Goal: Information Seeking & Learning: Learn about a topic

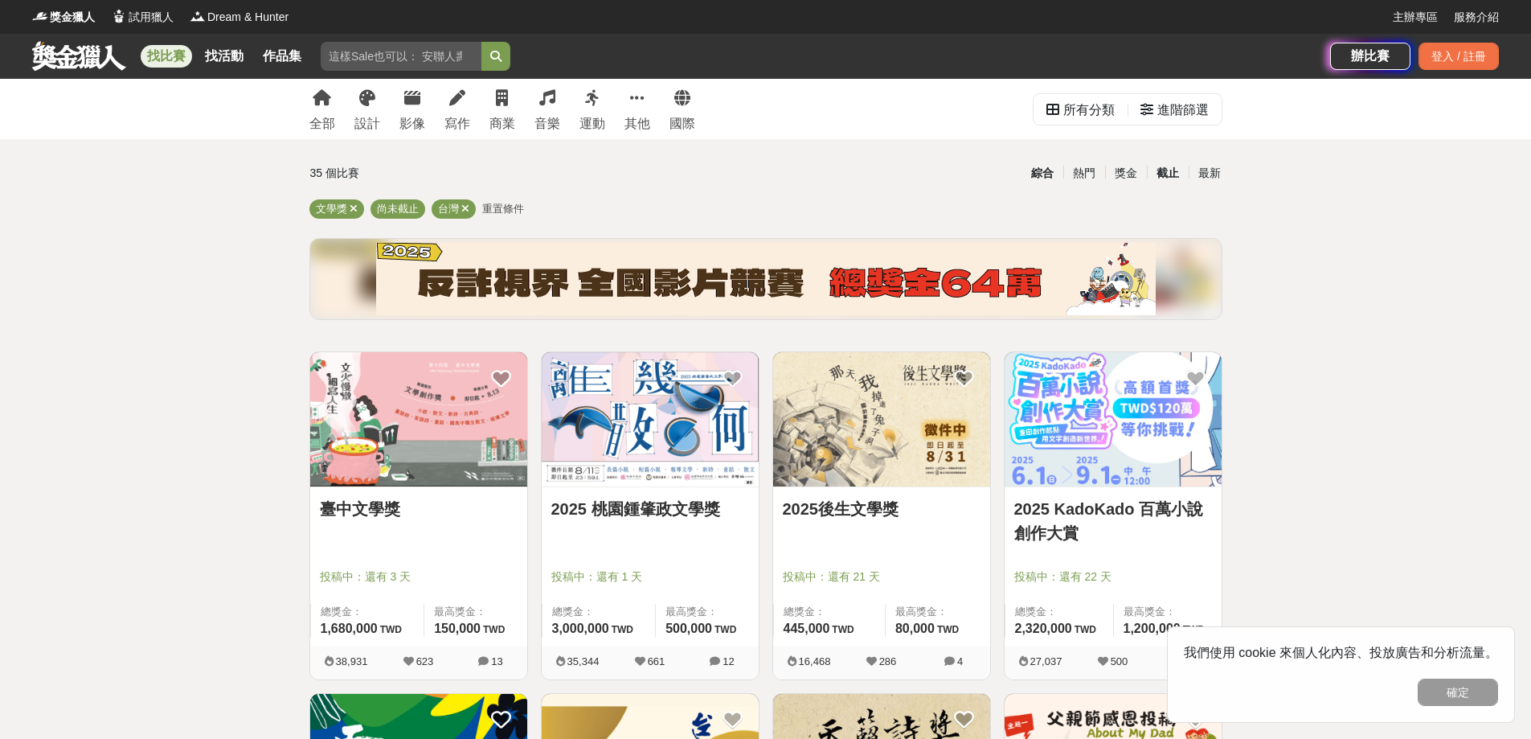
click at [1176, 174] on div "截止" at bounding box center [1168, 173] width 42 height 28
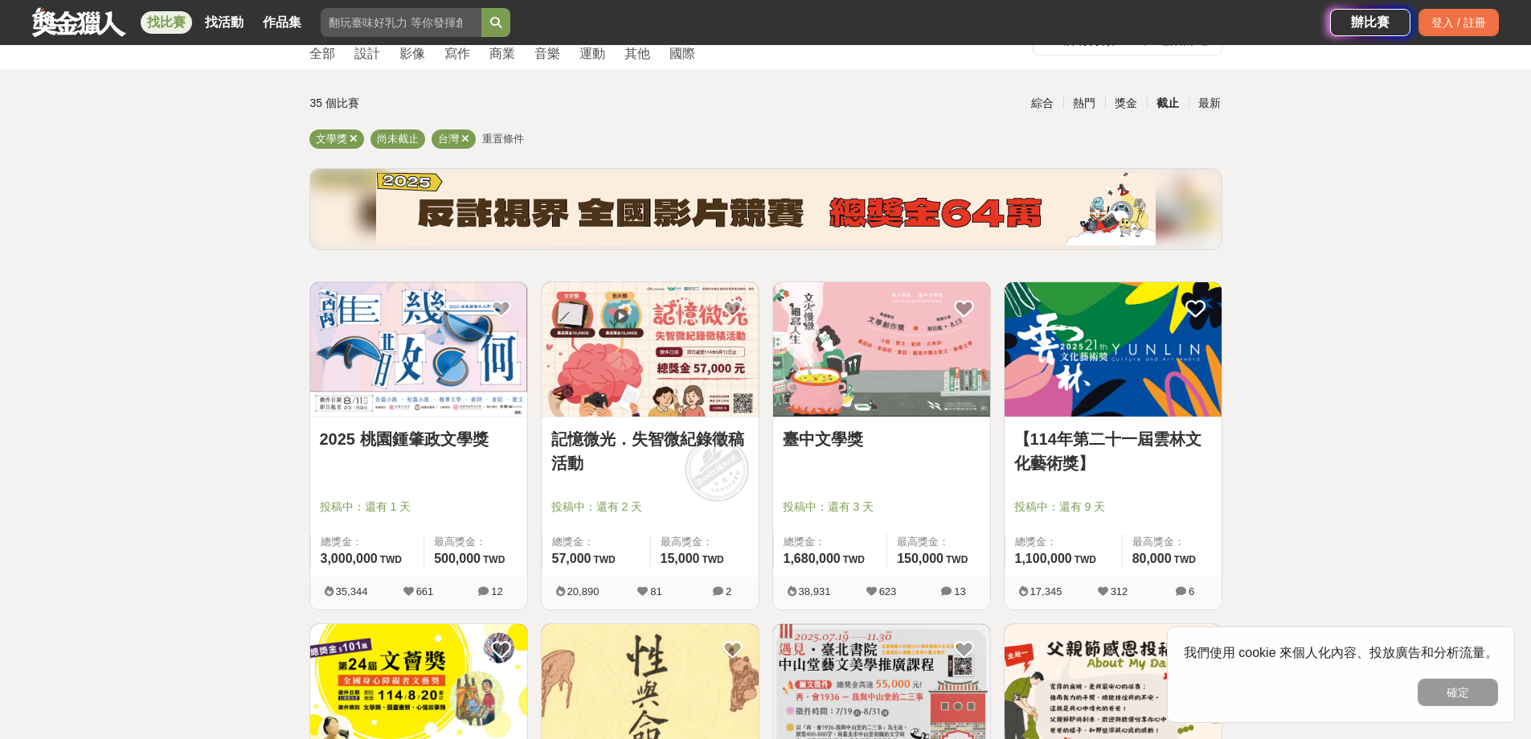
scroll to position [80, 0]
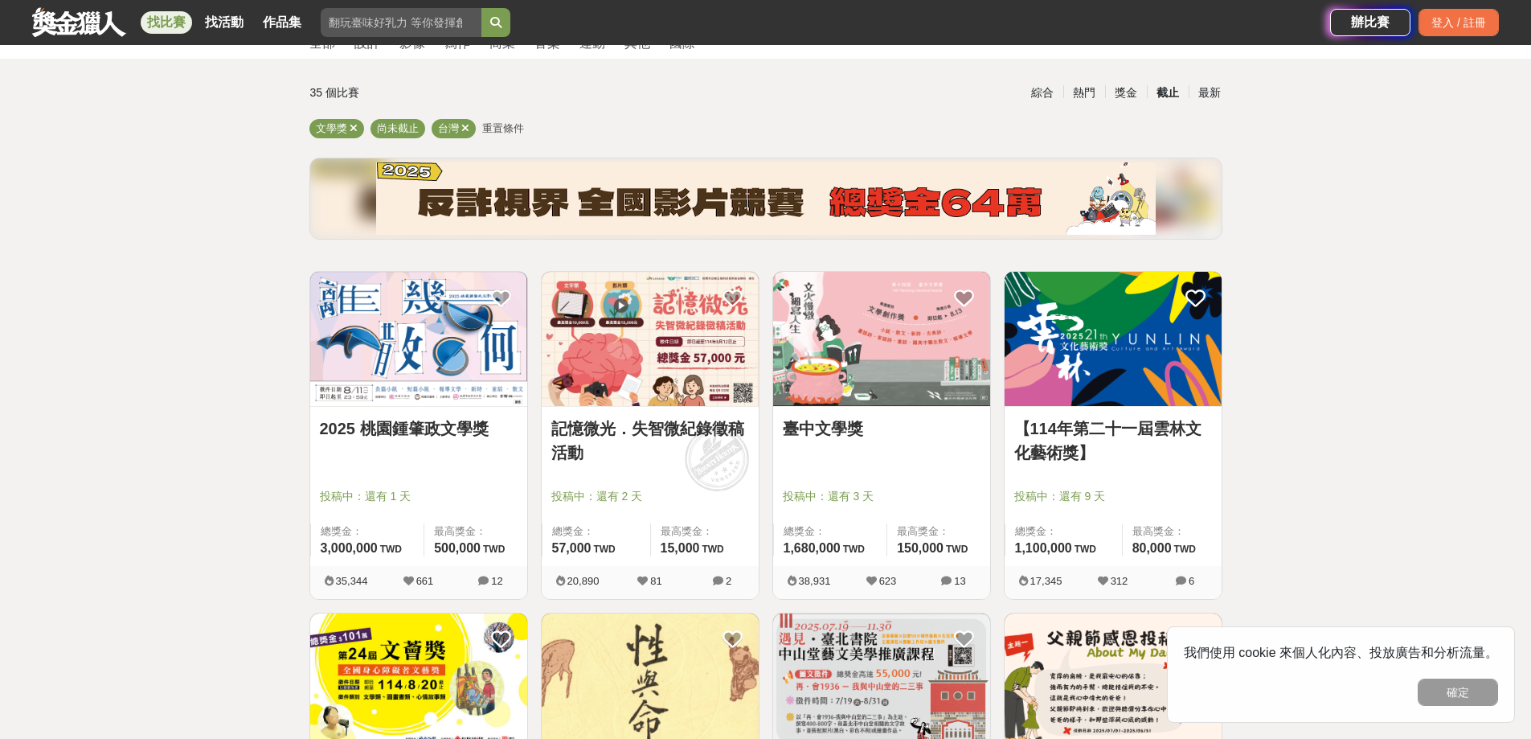
click at [1166, 90] on div "截止" at bounding box center [1168, 93] width 42 height 28
click at [1163, 94] on div "截止" at bounding box center [1168, 93] width 42 height 28
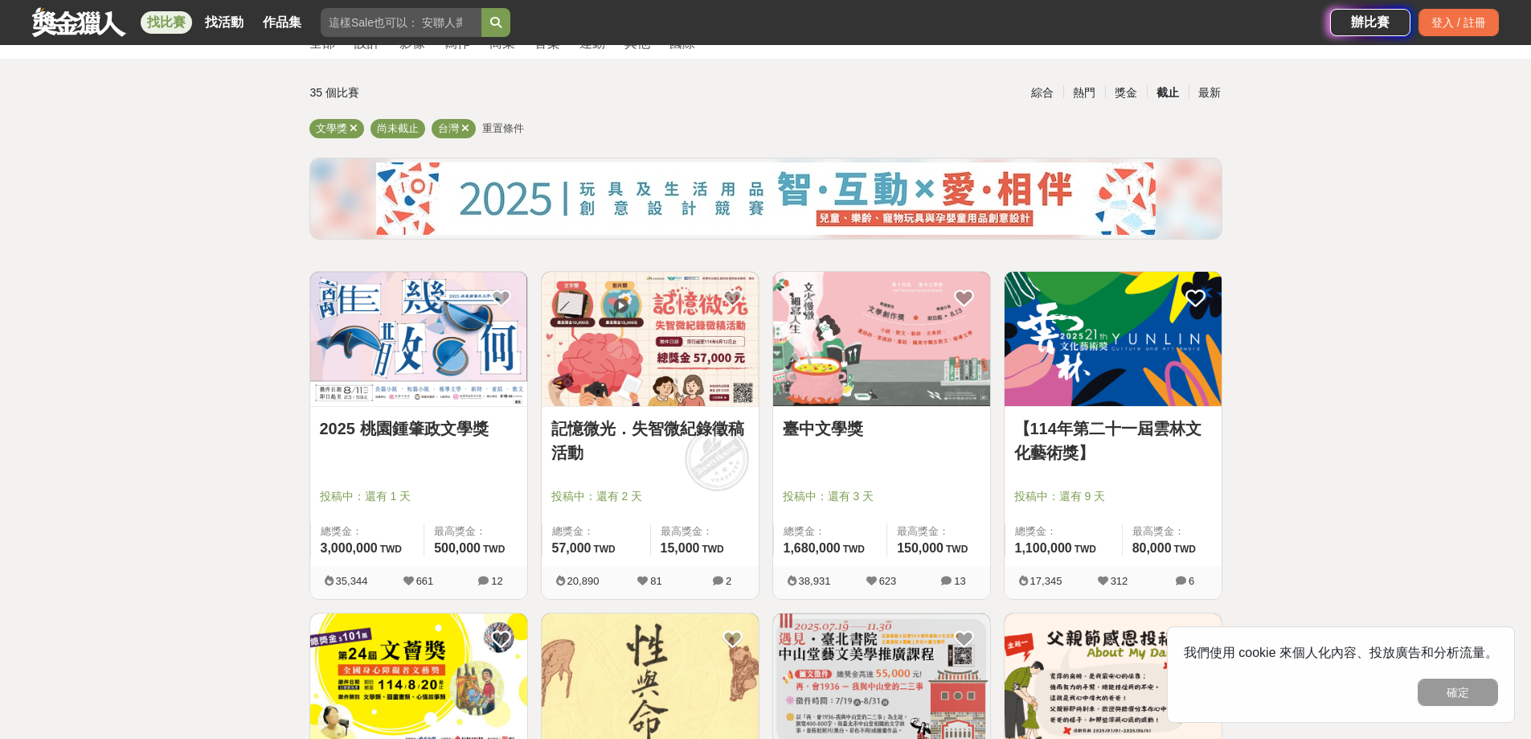
click at [1159, 100] on div "截止" at bounding box center [1168, 93] width 42 height 28
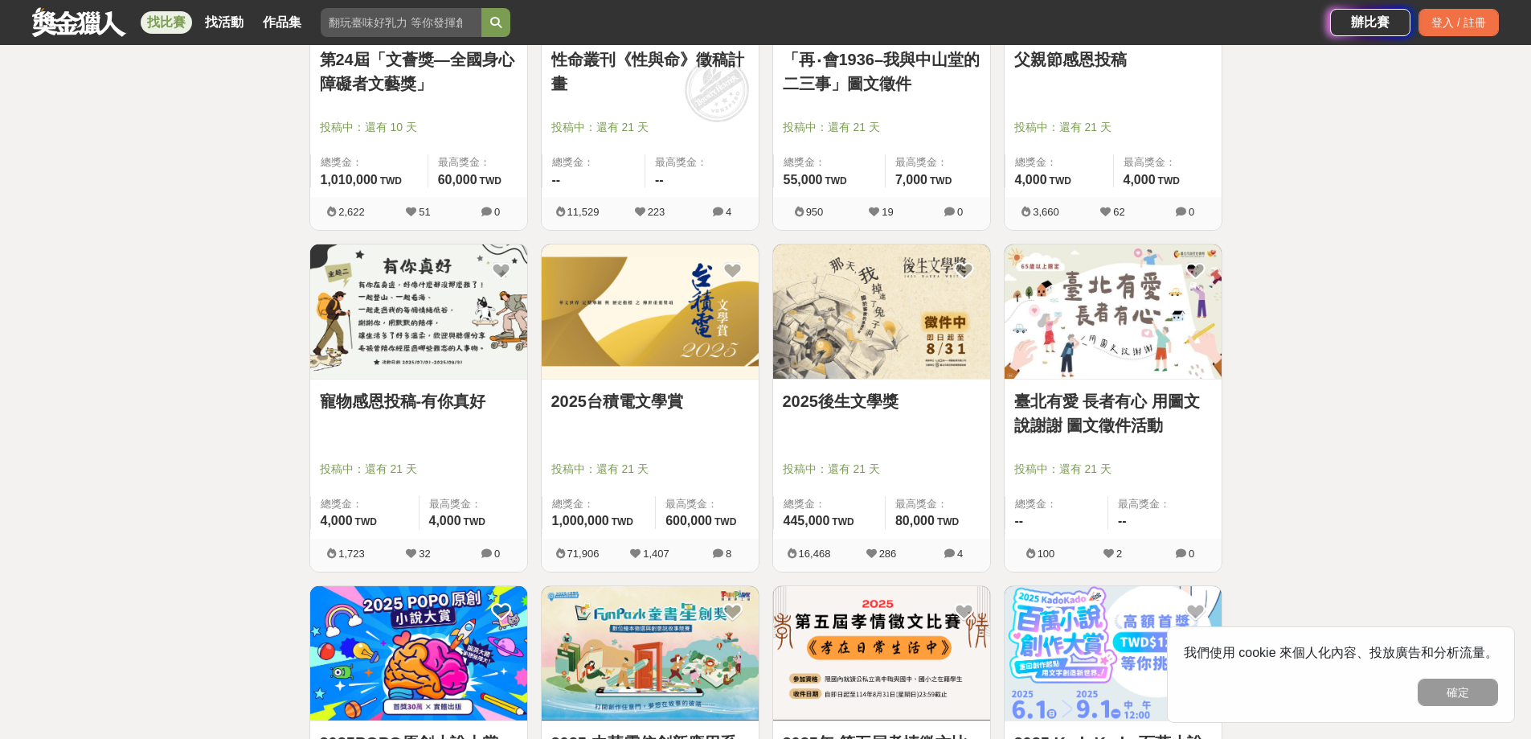
scroll to position [884, 0]
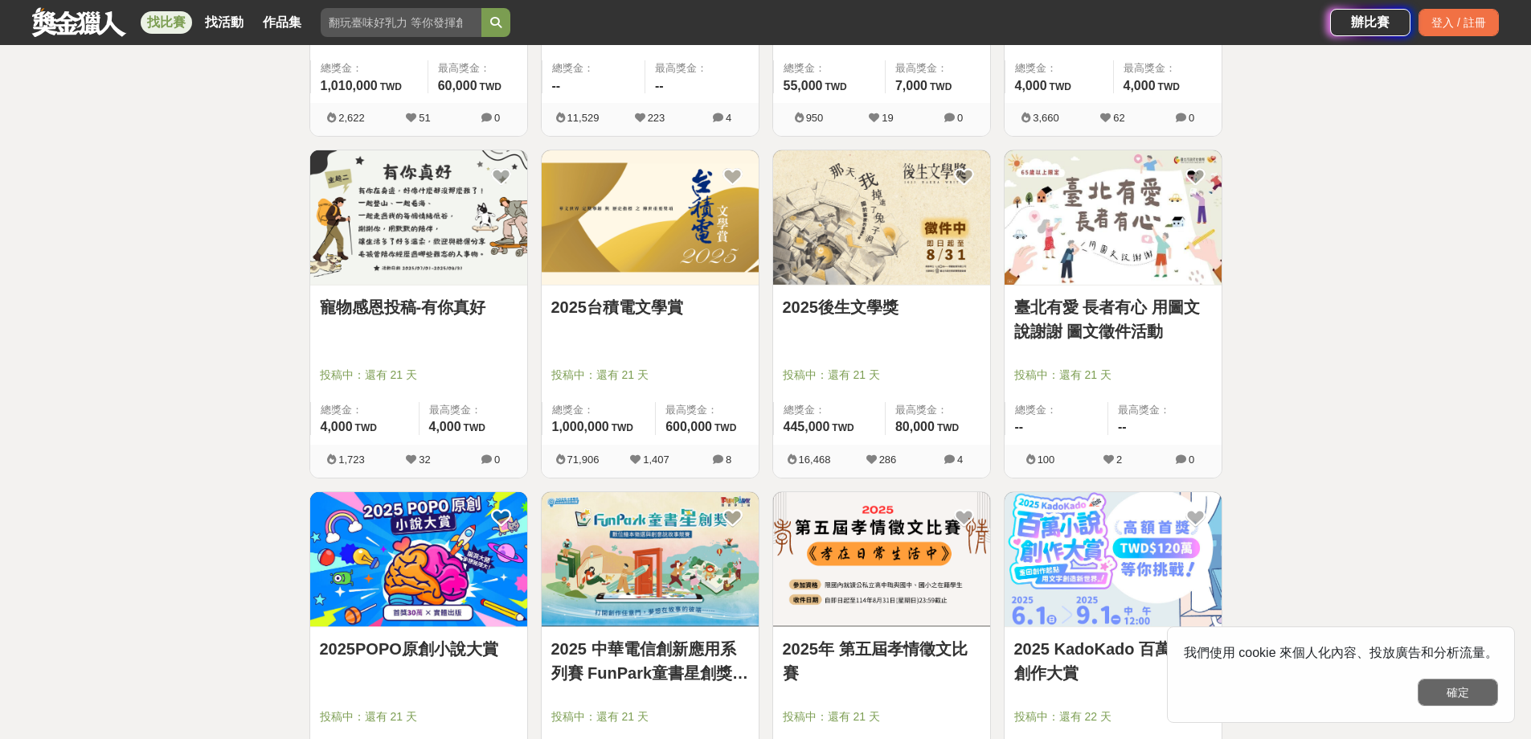
click at [1453, 689] on button "確定" at bounding box center [1458, 691] width 80 height 27
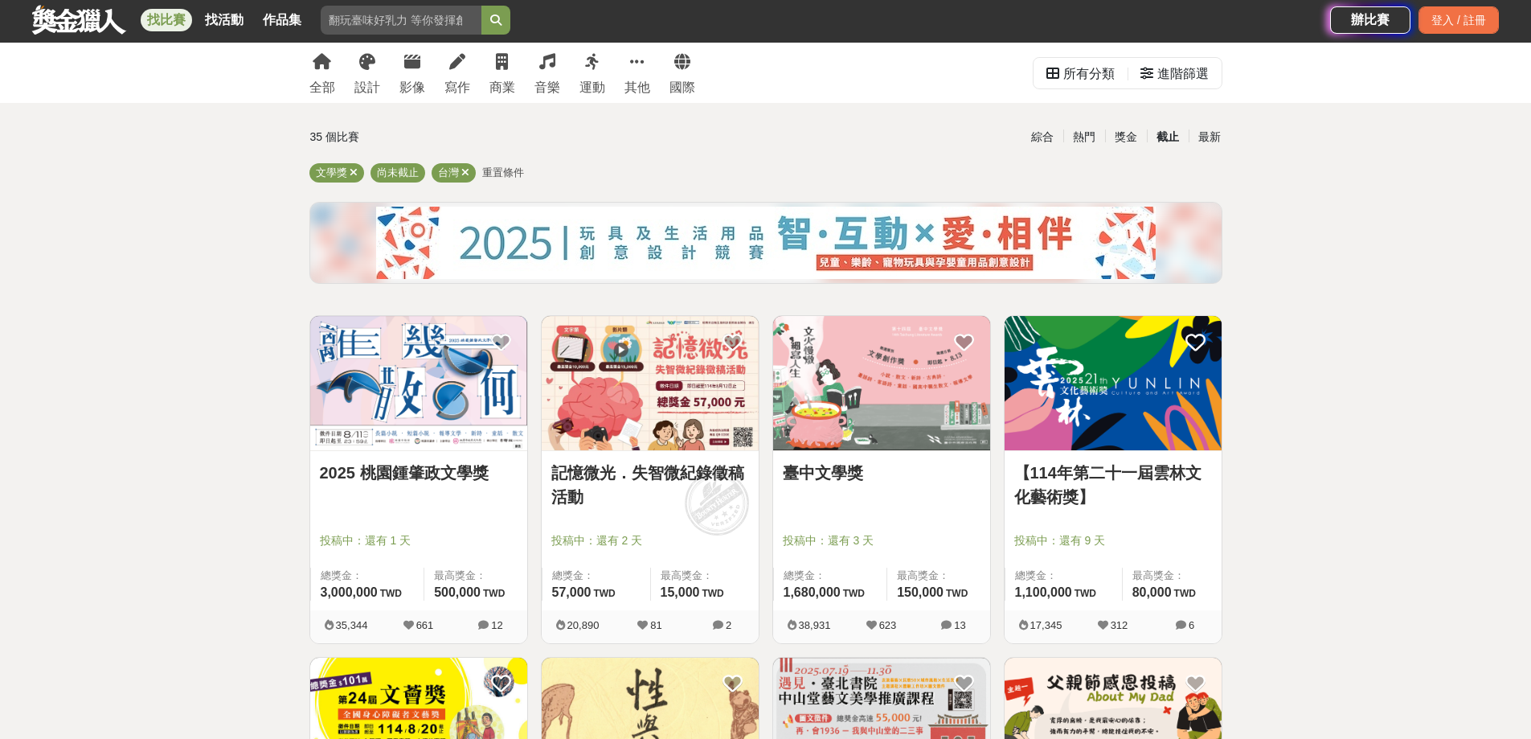
scroll to position [0, 0]
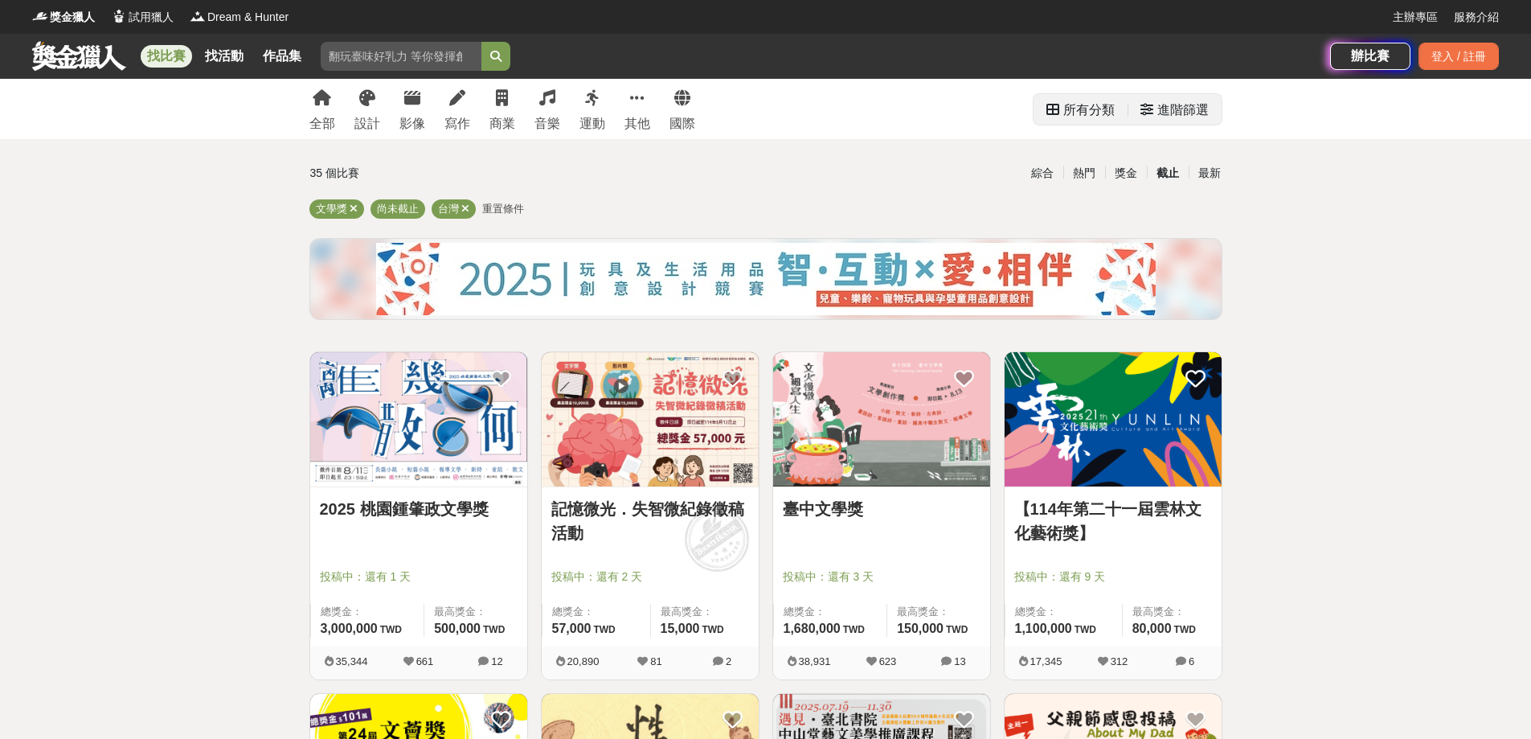
click at [1142, 121] on div "進階篩選" at bounding box center [1174, 110] width 68 height 32
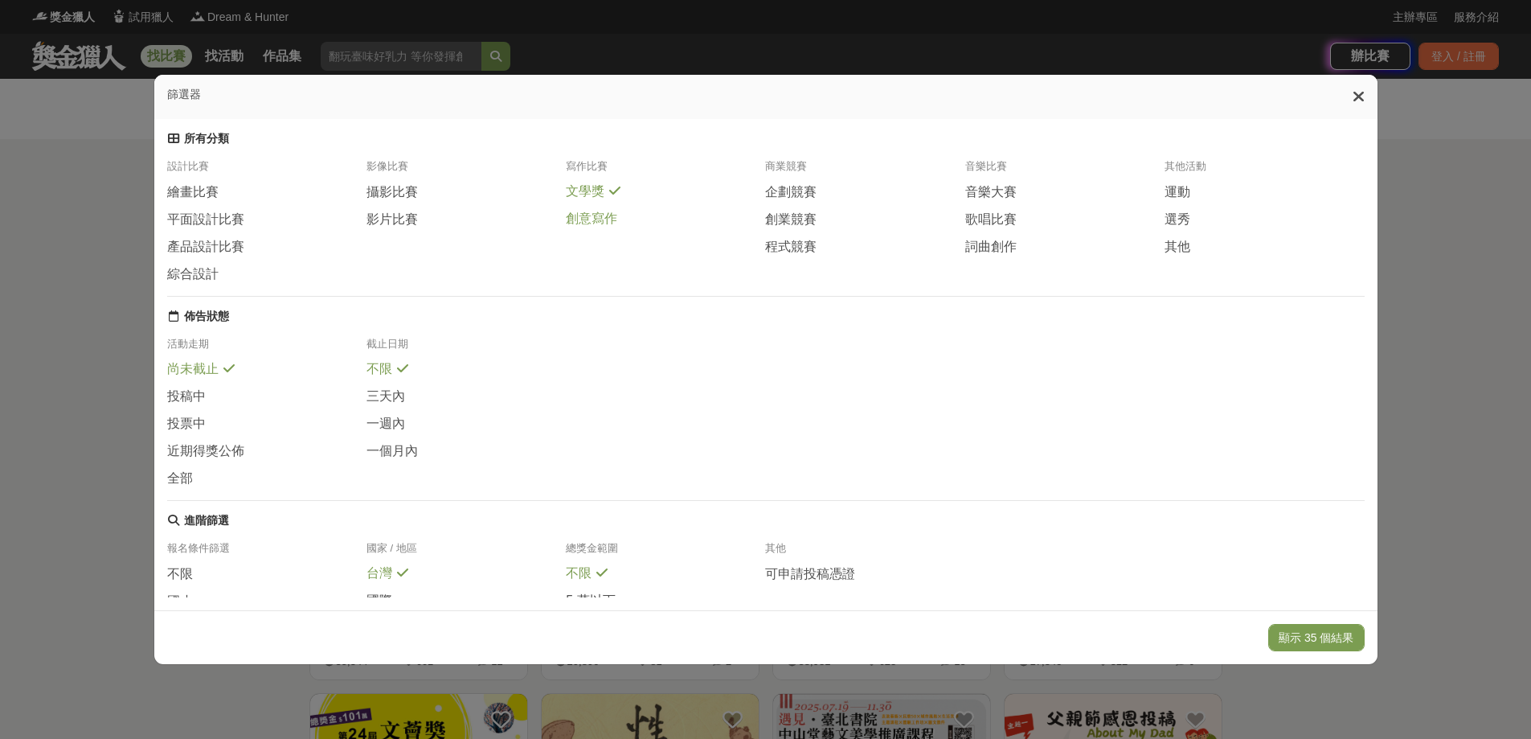
click at [630, 223] on span at bounding box center [627, 216] width 13 height 13
click at [612, 197] on icon at bounding box center [614, 190] width 11 height 13
click at [612, 196] on span at bounding box center [614, 189] width 13 height 13
click at [197, 578] on span at bounding box center [203, 571] width 13 height 13
click at [212, 374] on span "尚未截止" at bounding box center [192, 369] width 51 height 17
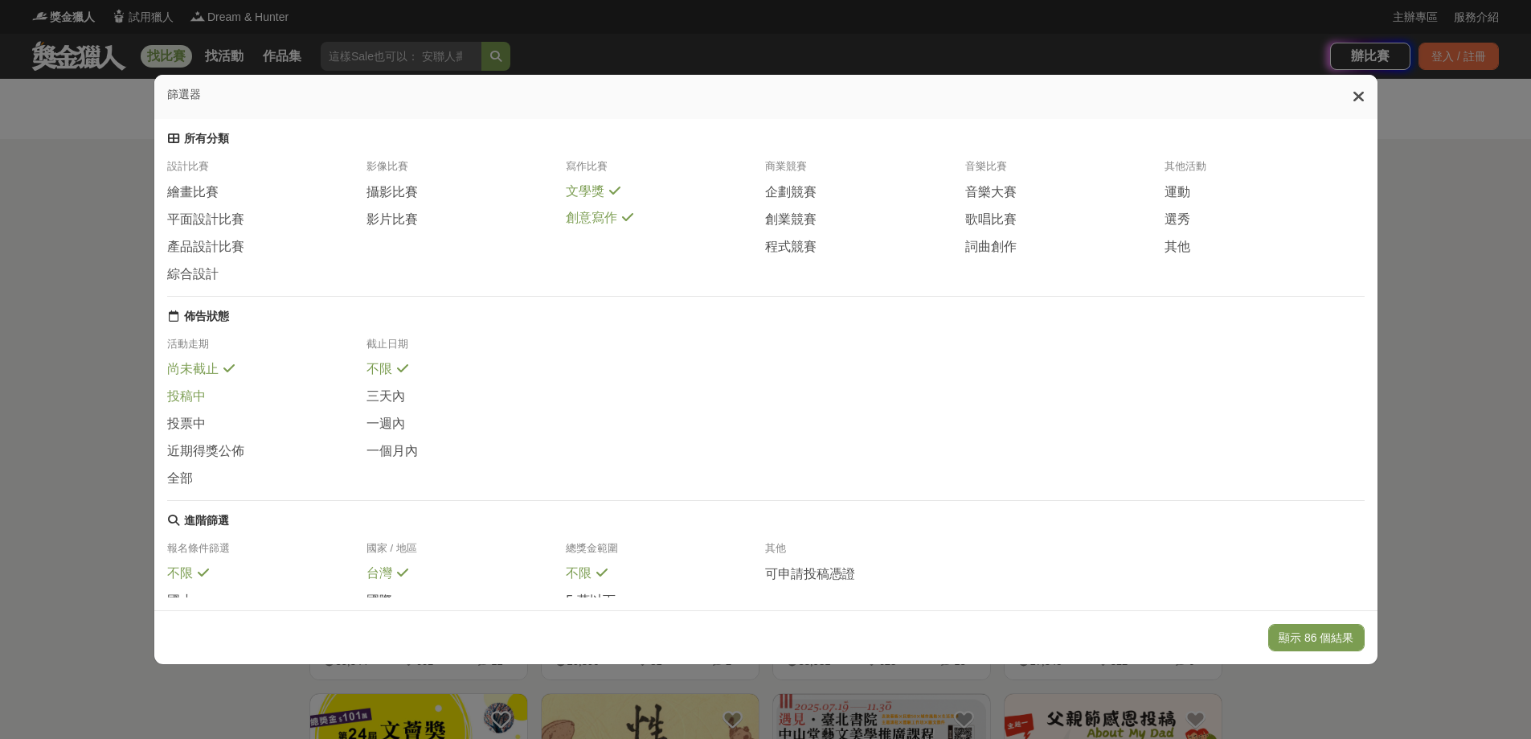
click at [210, 400] on span at bounding box center [216, 393] width 13 height 13
click at [223, 374] on span at bounding box center [229, 367] width 13 height 13
click at [251, 463] on div "近期得獎公佈" at bounding box center [266, 455] width 199 height 27
click at [1361, 636] on button "沒有相符的結果" at bounding box center [1315, 637] width 100 height 27
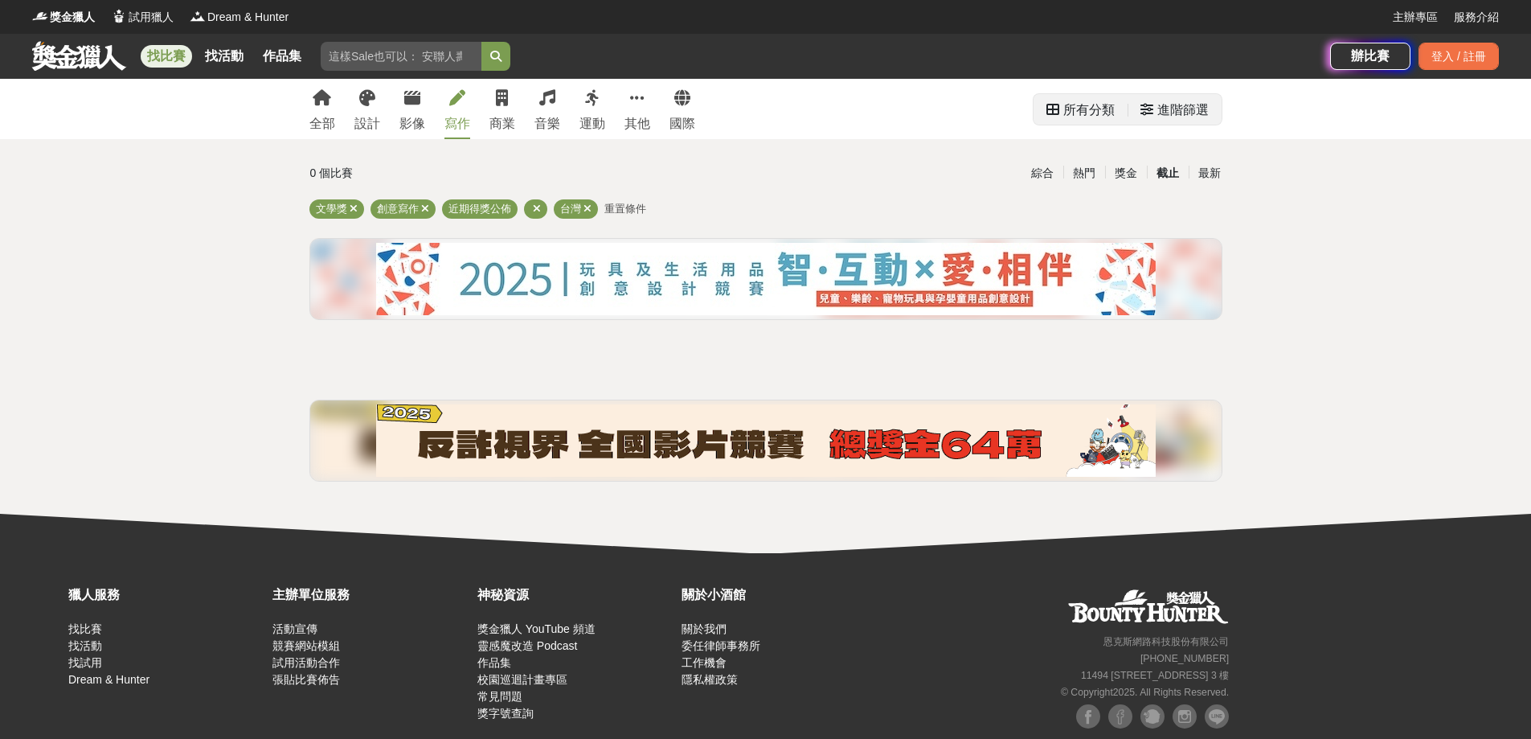
click at [1177, 111] on div "進階篩選" at bounding box center [1182, 110] width 51 height 32
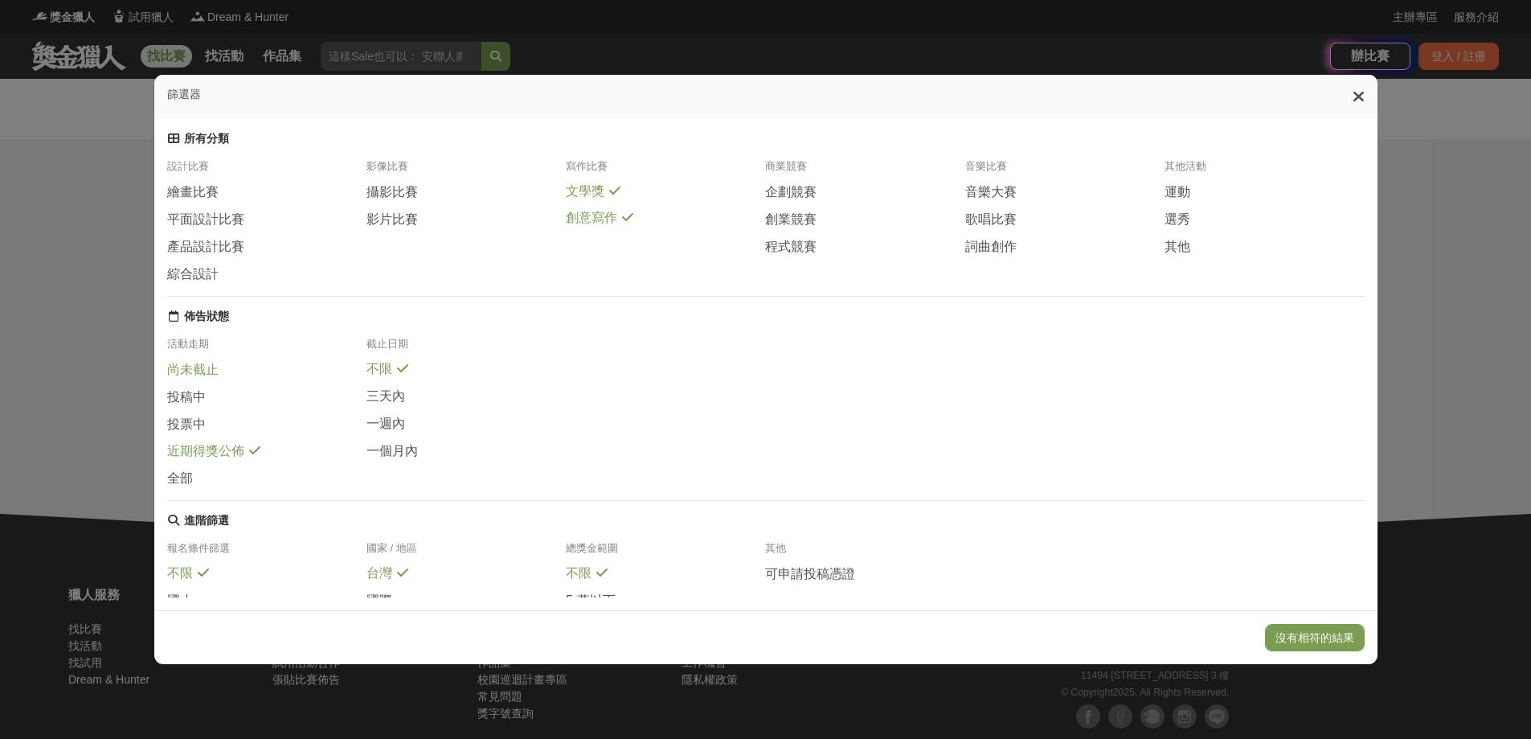
click at [223, 374] on span at bounding box center [229, 367] width 13 height 13
click at [211, 400] on span at bounding box center [216, 393] width 13 height 13
click at [210, 426] on span at bounding box center [216, 421] width 13 height 13
click at [231, 372] on div "尚未截止" at bounding box center [266, 374] width 199 height 27
click at [210, 398] on span at bounding box center [216, 393] width 13 height 13
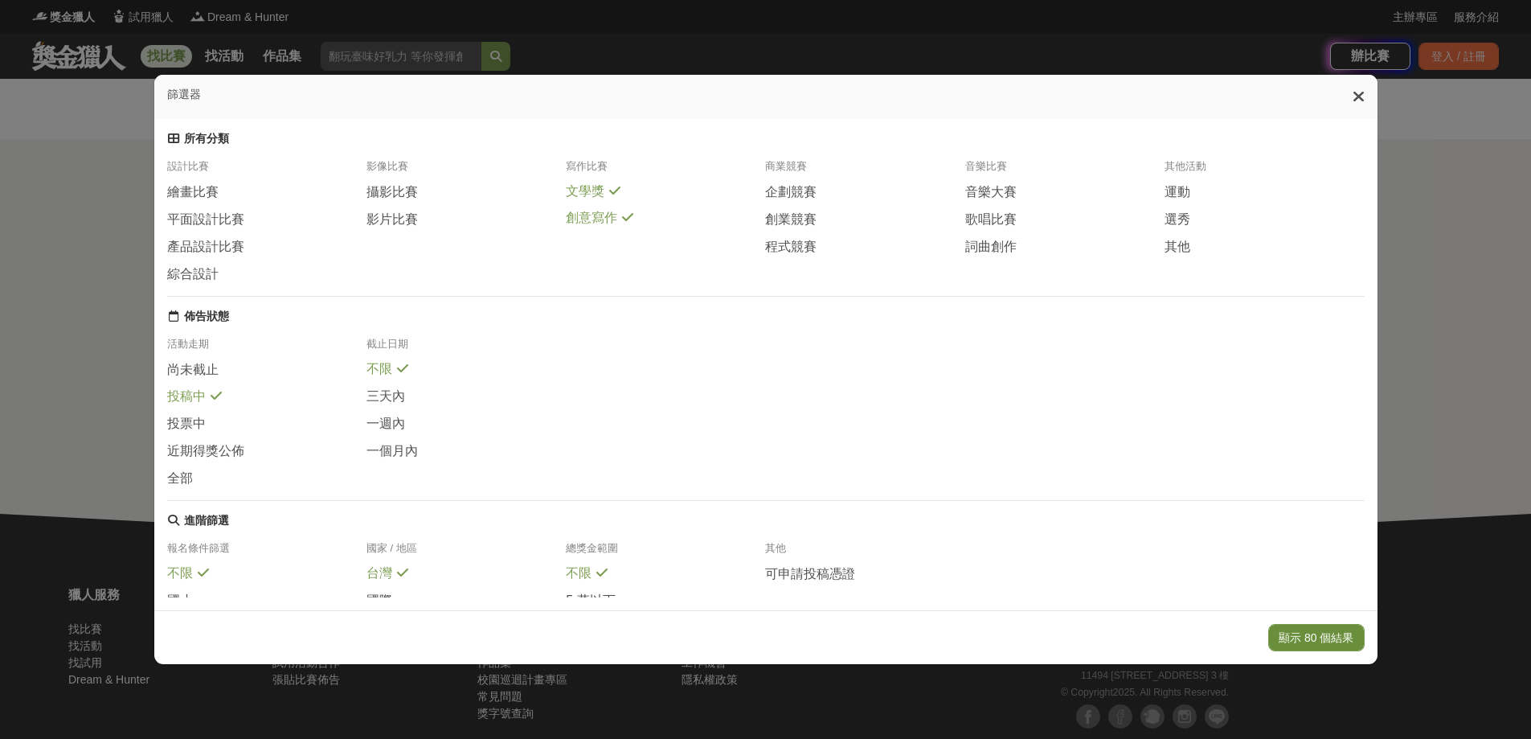
click at [1343, 631] on button "顯示 80 個結果" at bounding box center [1316, 637] width 96 height 27
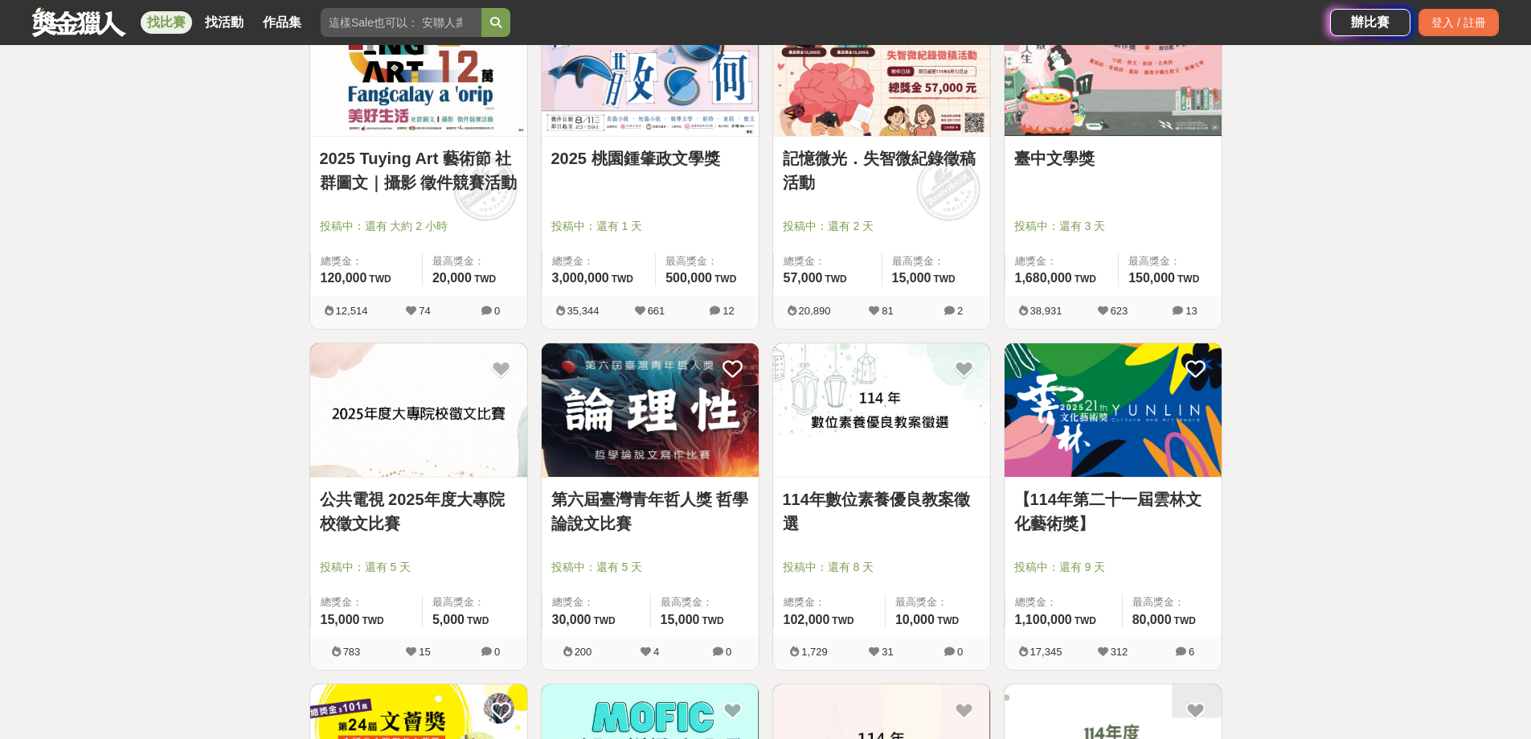
scroll to position [321, 0]
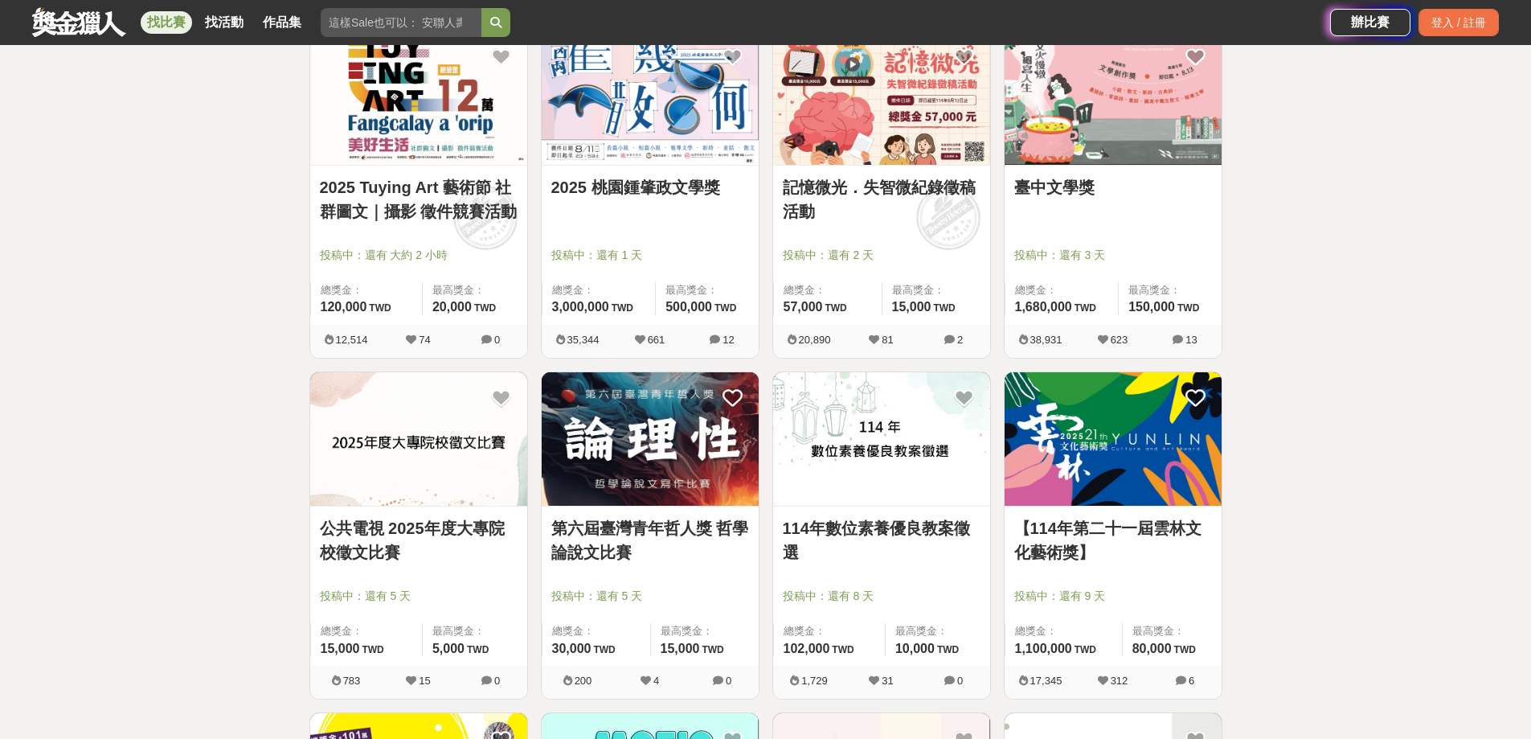
click at [651, 482] on img at bounding box center [650, 439] width 217 height 134
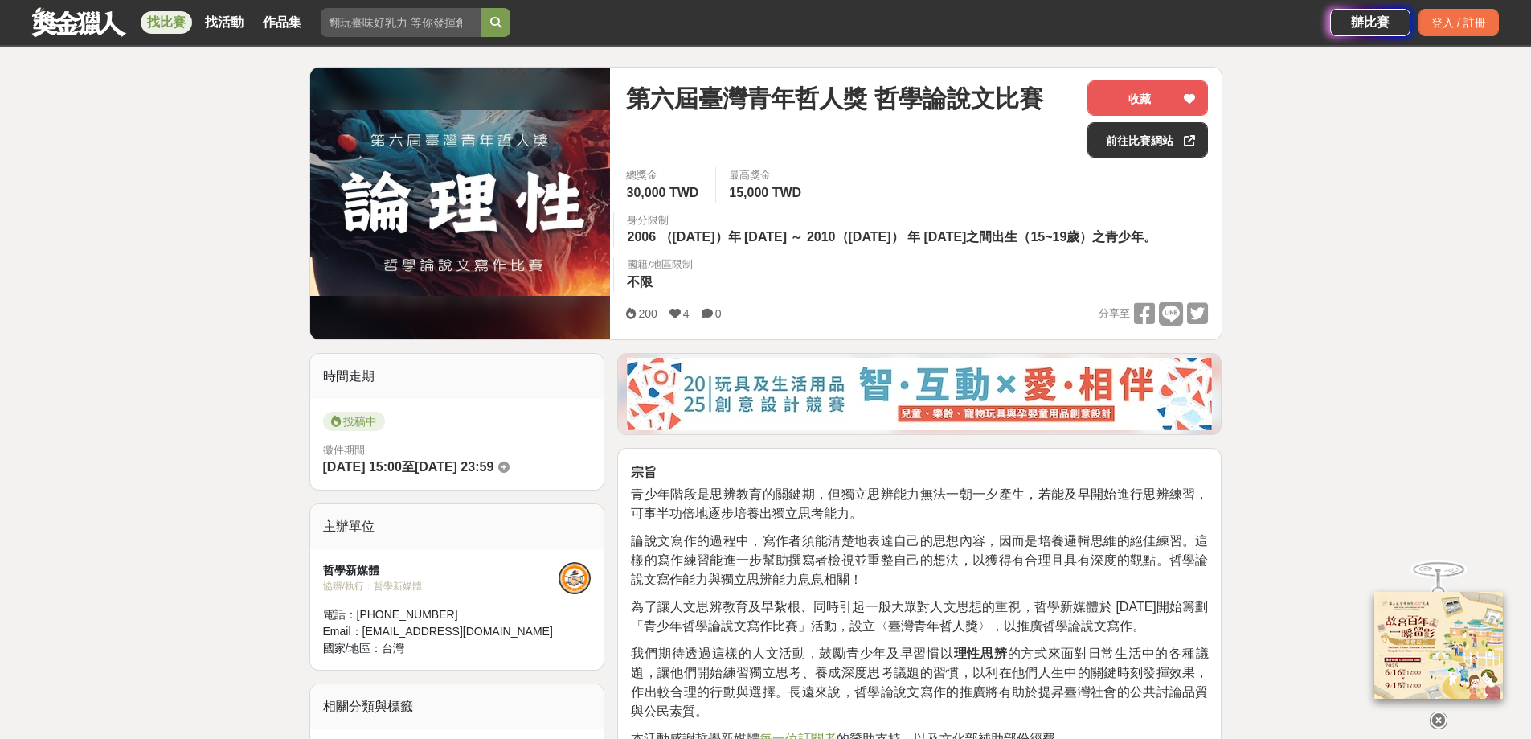
scroll to position [161, 0]
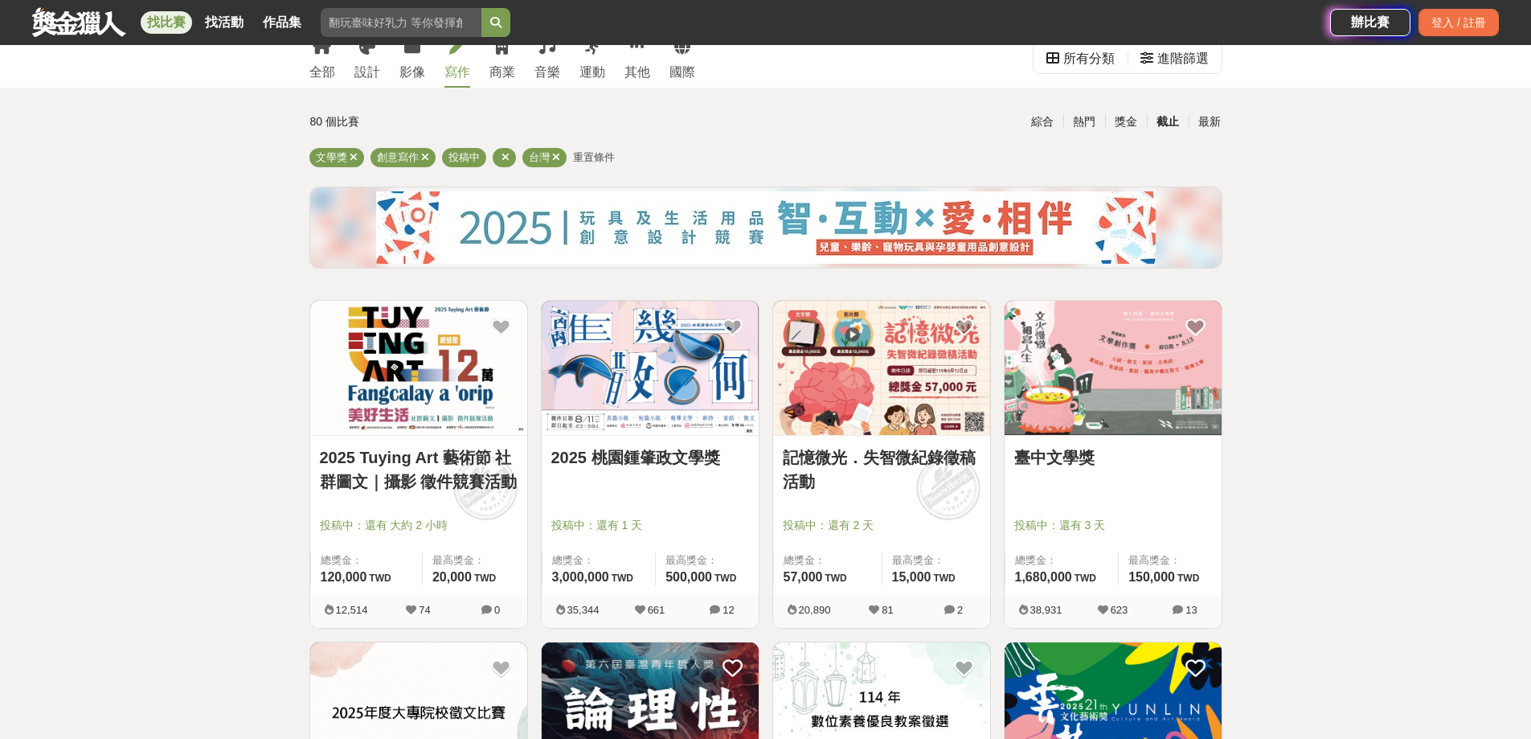
scroll to position [80, 0]
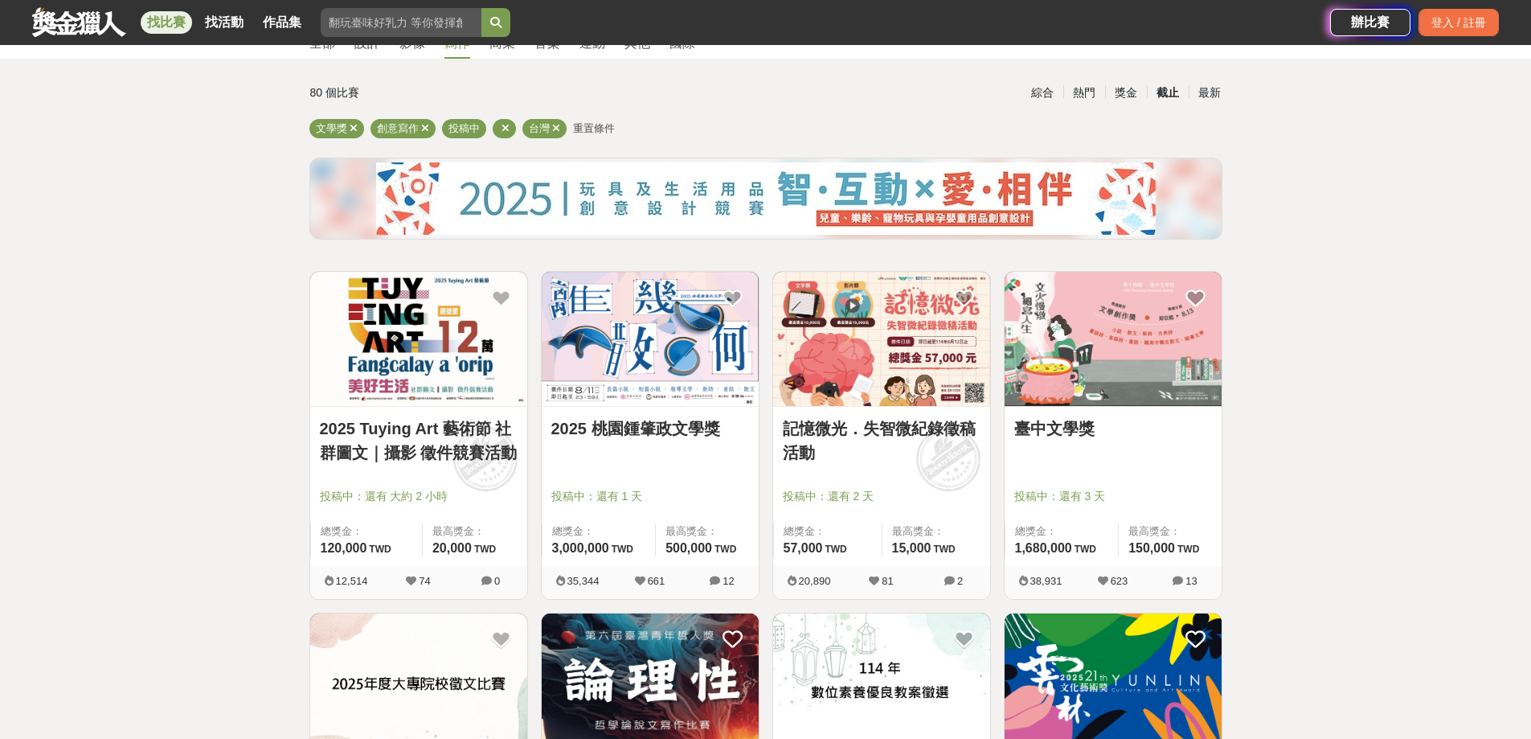
click at [429, 397] on img at bounding box center [418, 339] width 217 height 134
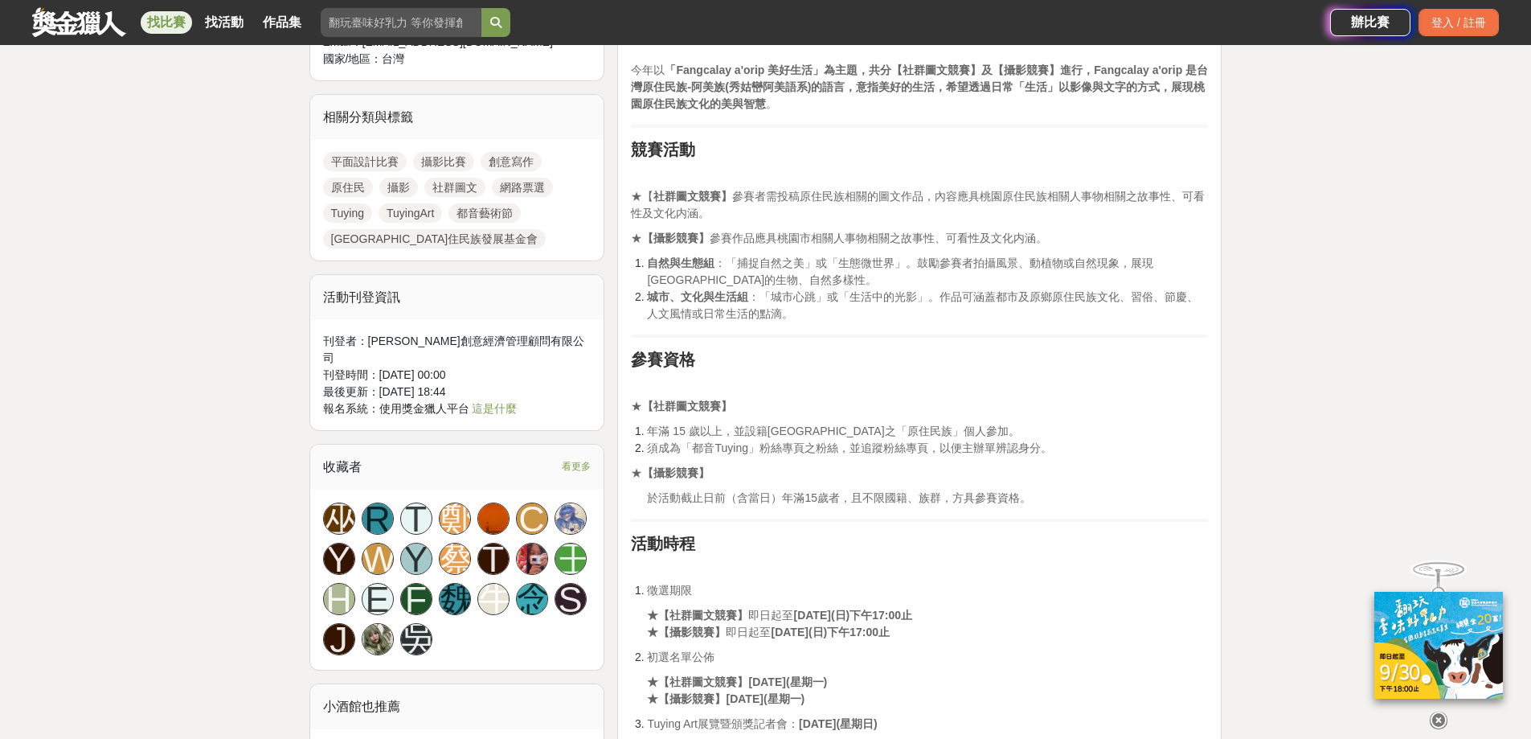
scroll to position [884, 0]
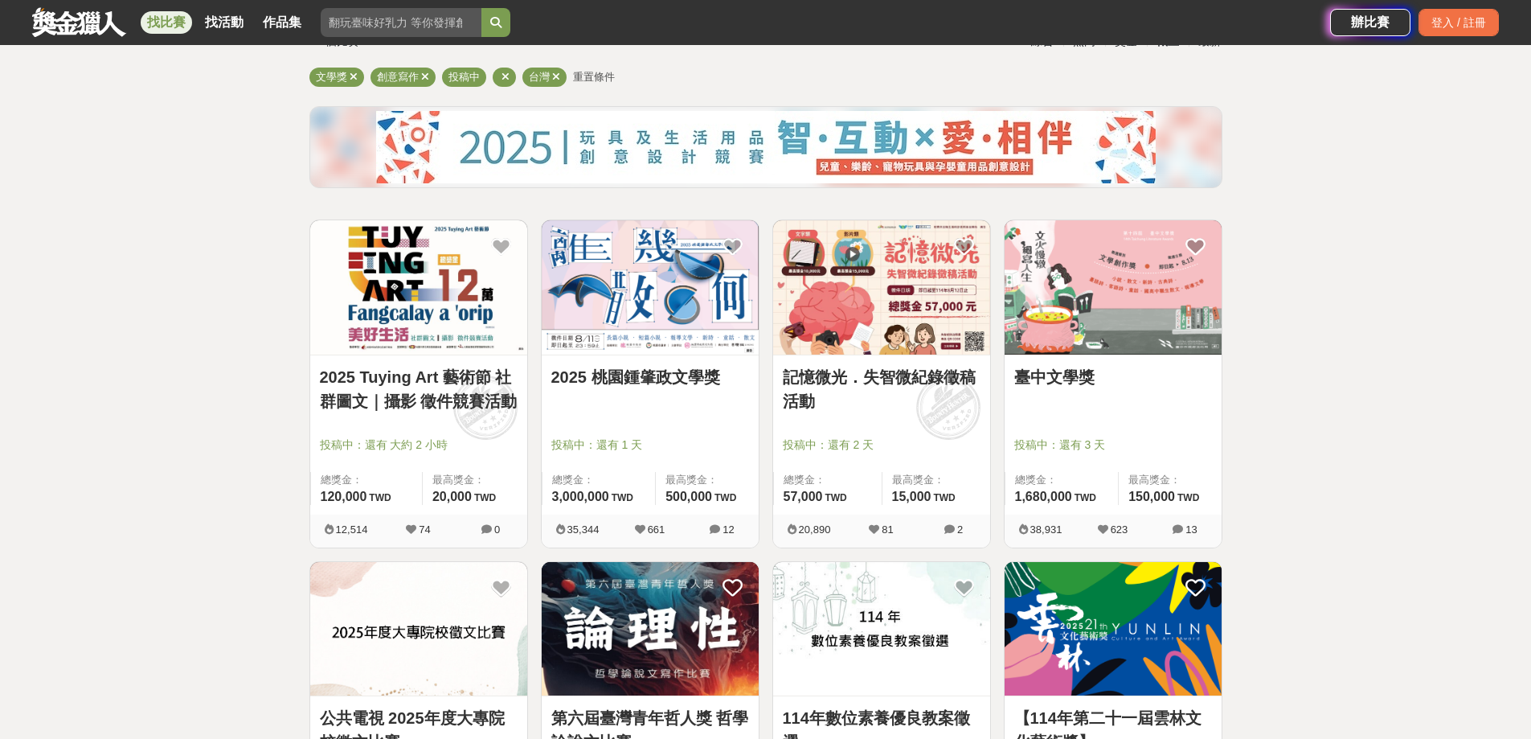
scroll to position [80, 0]
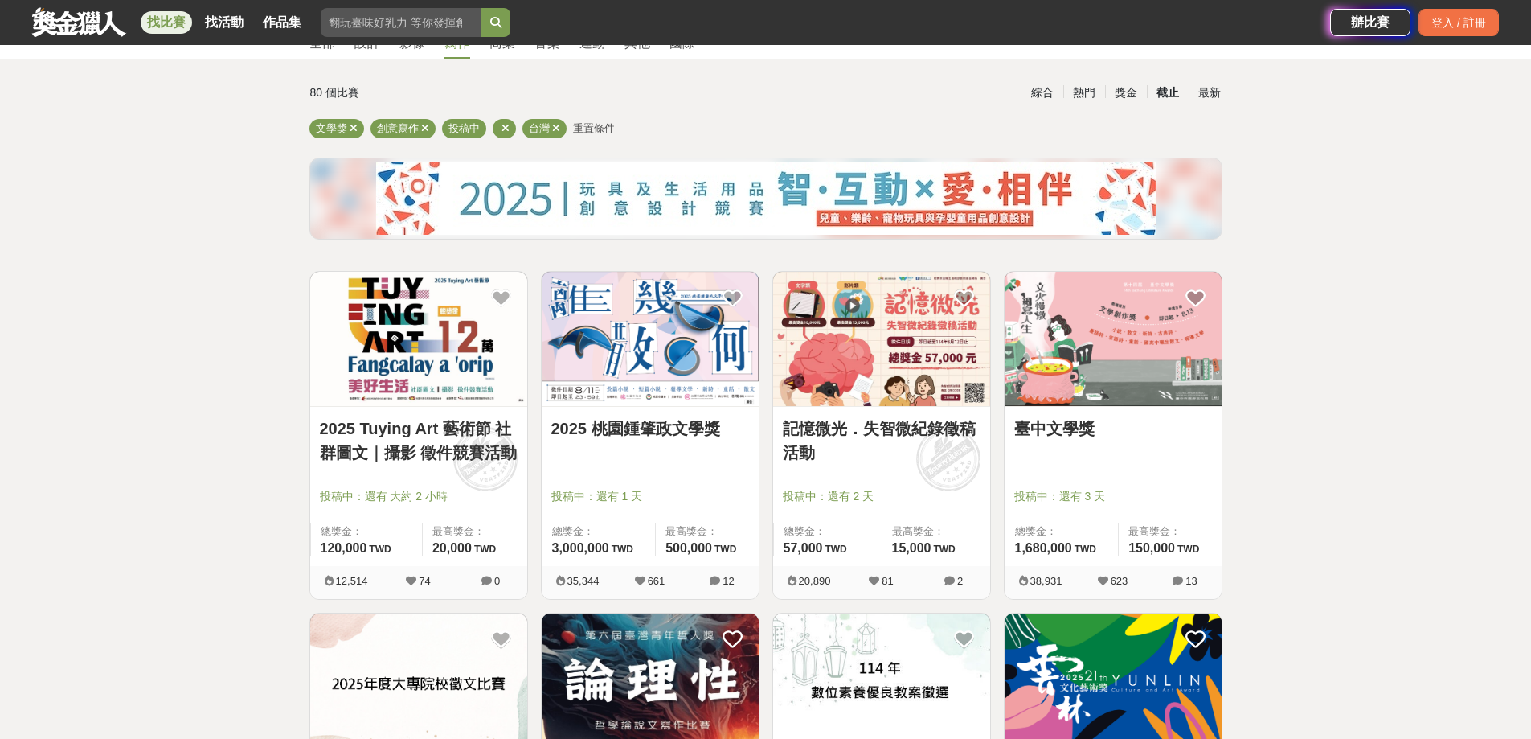
click at [662, 340] on img at bounding box center [650, 339] width 217 height 134
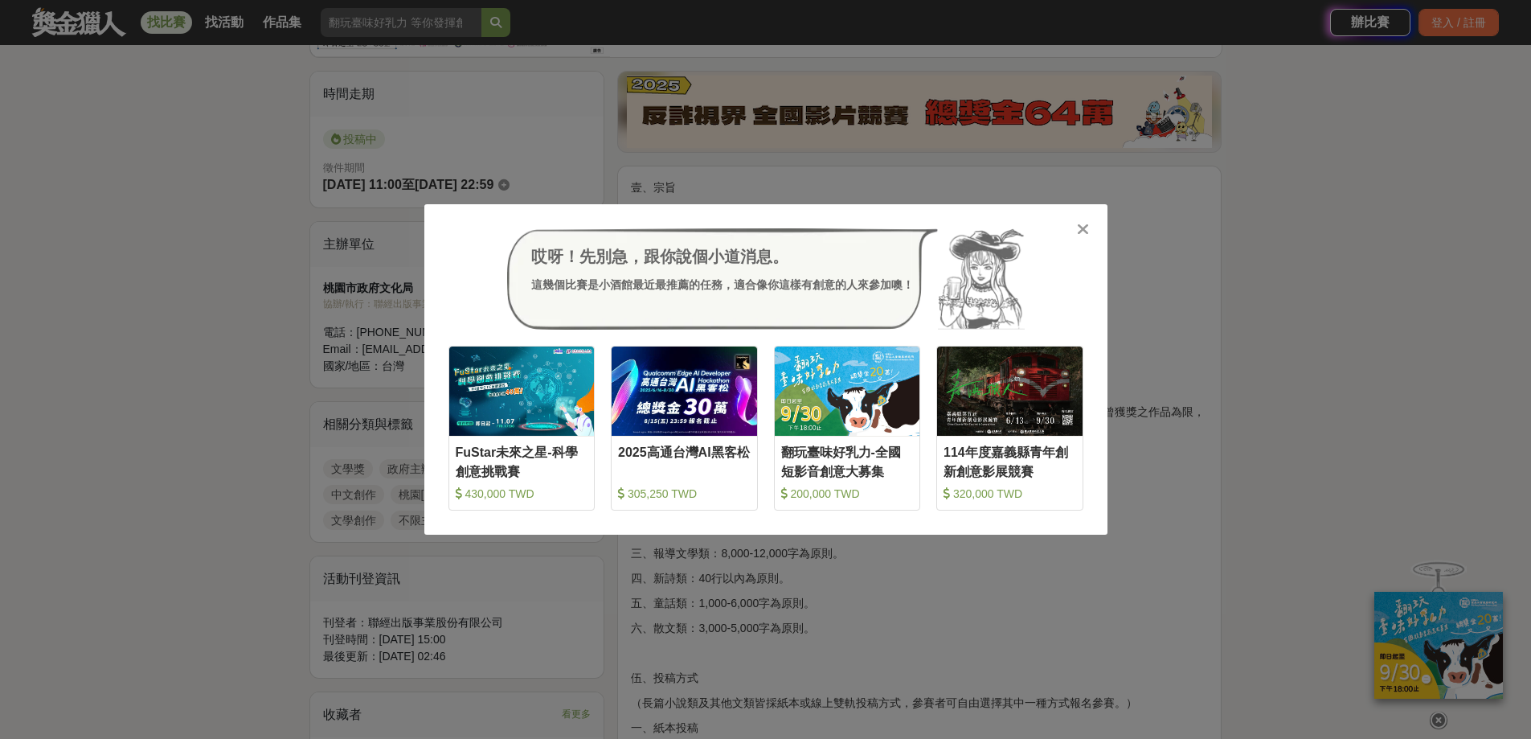
scroll to position [402, 0]
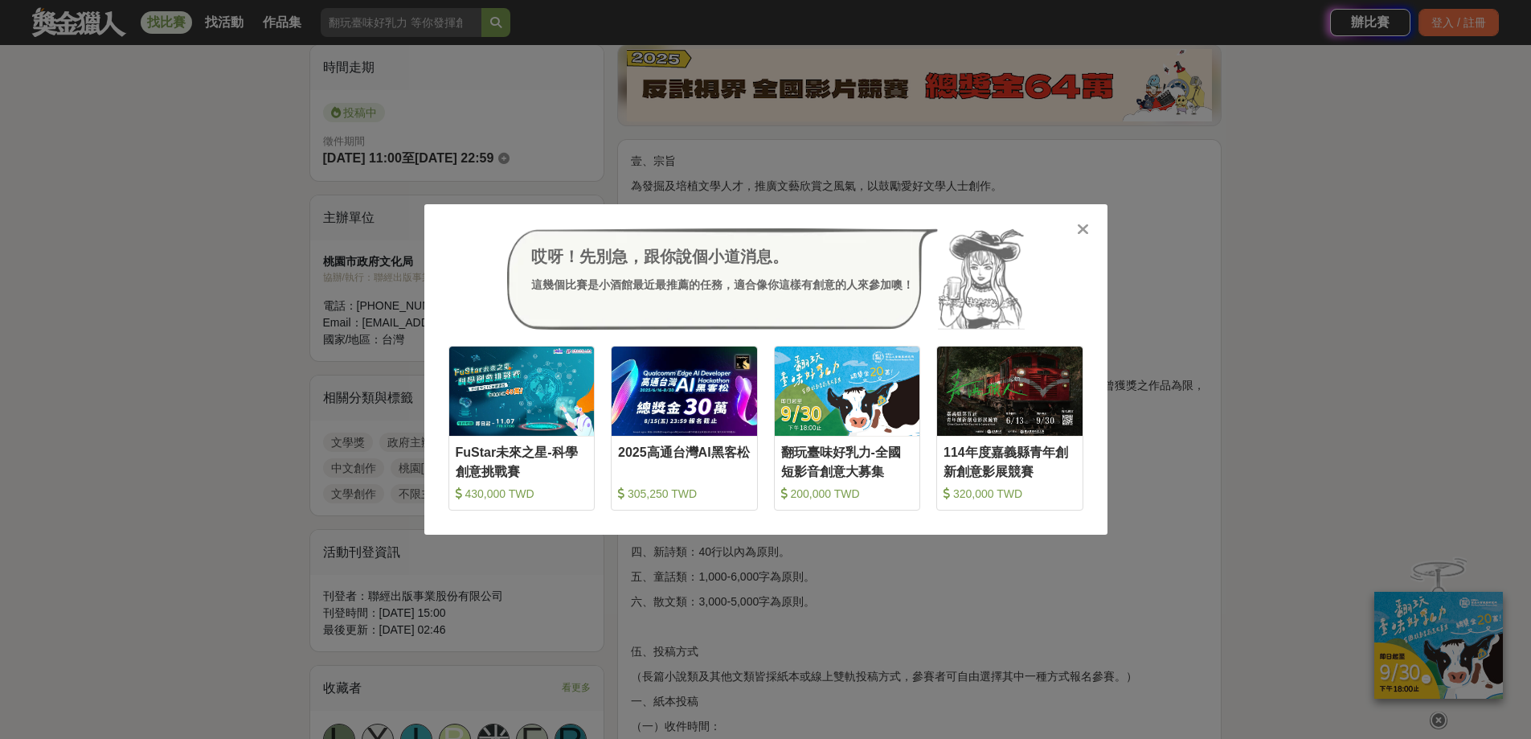
click at [1076, 228] on div at bounding box center [1083, 228] width 16 height 16
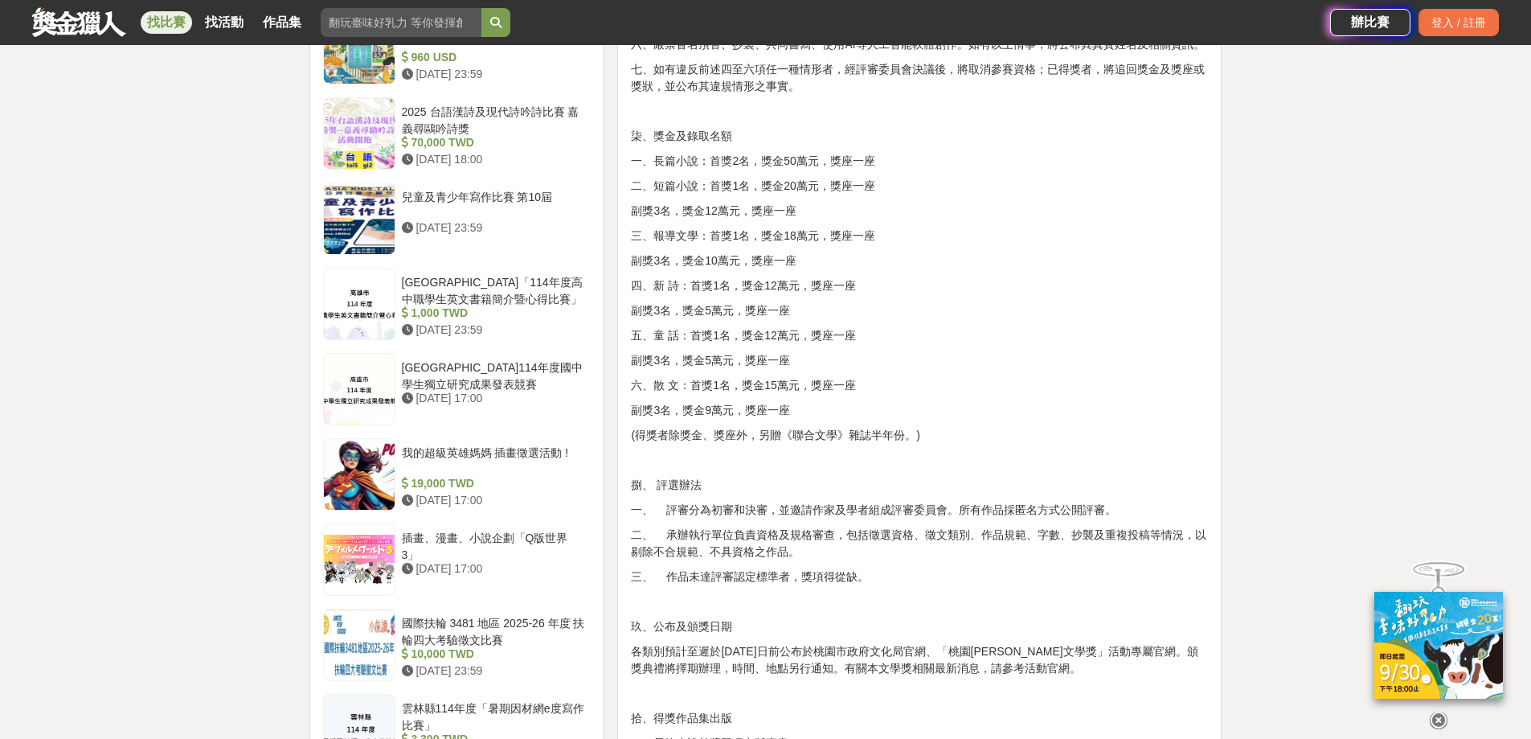
scroll to position [1607, 0]
